Goal: Submit feedback/report problem

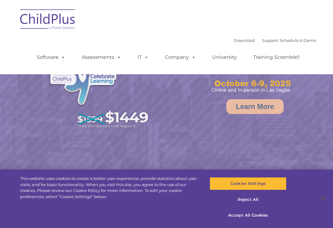
select select "MEDIUM"
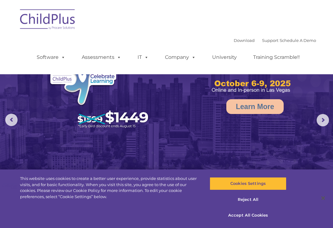
click at [194, 54] on span at bounding box center [192, 57] width 7 height 6
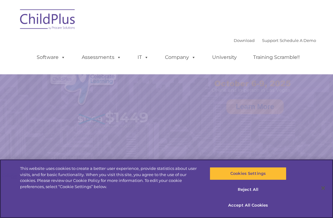
select select "MEDIUM"
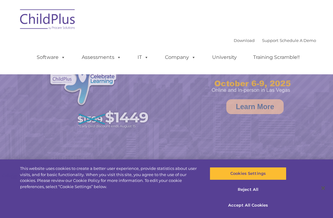
select select "MEDIUM"
